Goal: Information Seeking & Learning: Learn about a topic

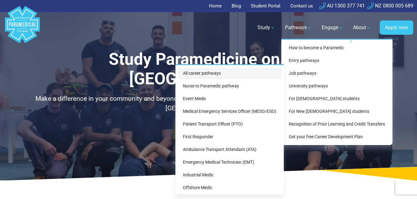
click at [230, 76] on link "All career pathways" at bounding box center [229, 73] width 103 height 11
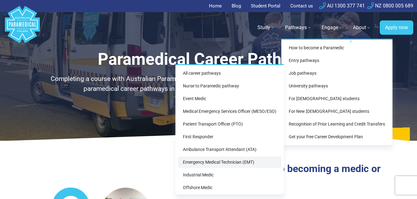
click at [217, 163] on link "Emergency Medical Technician (EMT)" at bounding box center [229, 162] width 103 height 11
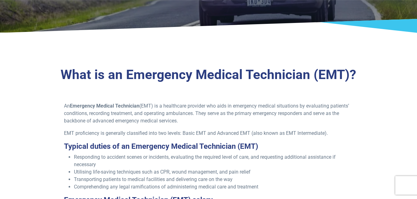
scroll to position [113, 0]
